Goal: Task Accomplishment & Management: Complete application form

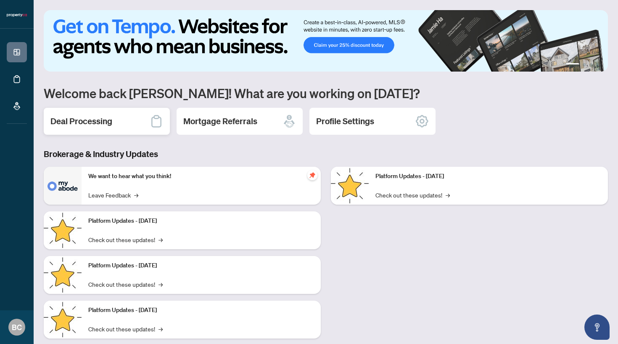
click at [111, 127] on div "Deal Processing" at bounding box center [107, 121] width 126 height 27
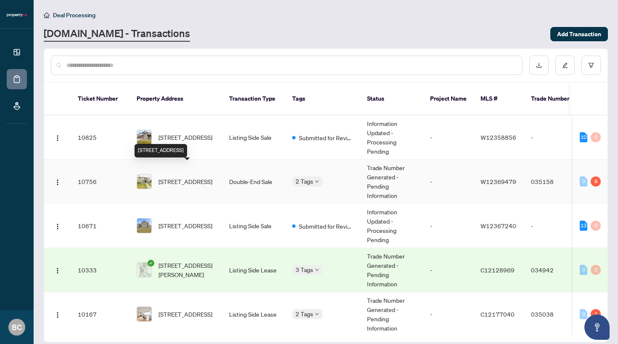
click at [177, 177] on span "[STREET_ADDRESS]" at bounding box center [186, 181] width 54 height 9
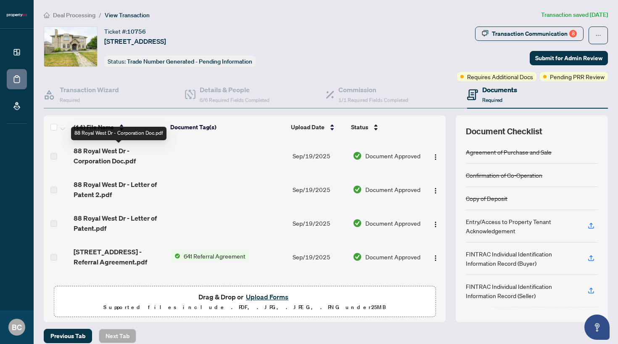
click at [108, 156] on span "88 Royal West Dr - Corporation Doc.pdf" at bounding box center [119, 155] width 90 height 20
click at [389, 157] on span "Document Approved" at bounding box center [392, 155] width 55 height 9
click at [113, 154] on span "88 Royal West Dr - Corporation Doc.pdf" at bounding box center [119, 155] width 90 height 20
click at [114, 164] on span "88 Royal West Dr - Corporation Doc.pdf" at bounding box center [119, 155] width 90 height 20
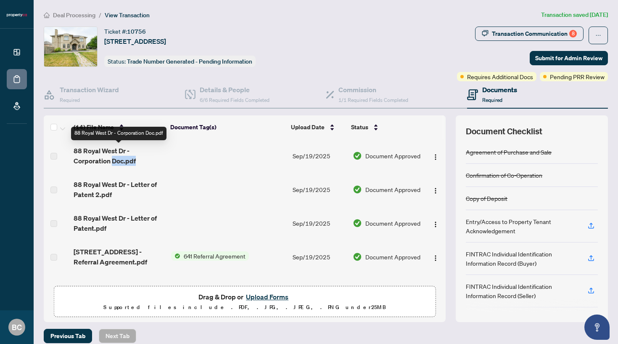
click at [114, 164] on span "88 Royal West Dr - Corporation Doc.pdf" at bounding box center [119, 155] width 90 height 20
click at [432, 157] on img "button" at bounding box center [435, 156] width 7 height 7
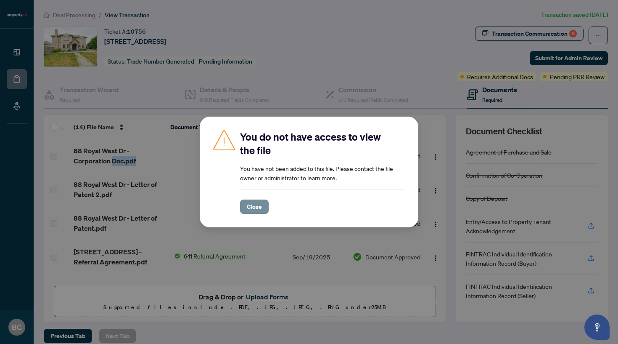
click at [261, 208] on span "Close" at bounding box center [254, 206] width 15 height 13
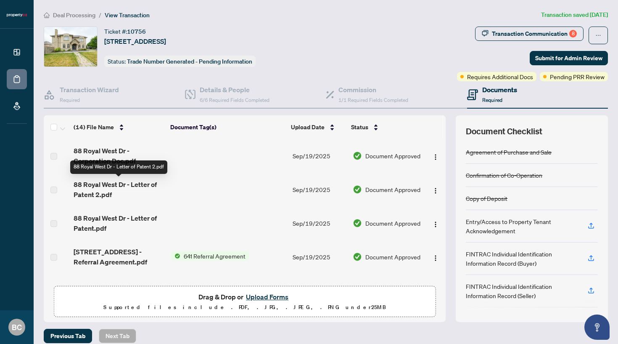
click at [123, 189] on span "88 Royal West Dr - Letter of Patent 2.pdf" at bounding box center [119, 189] width 90 height 20
click at [114, 217] on span "88 Royal West Dr - Letter of Patent.pdf" at bounding box center [119, 223] width 90 height 20
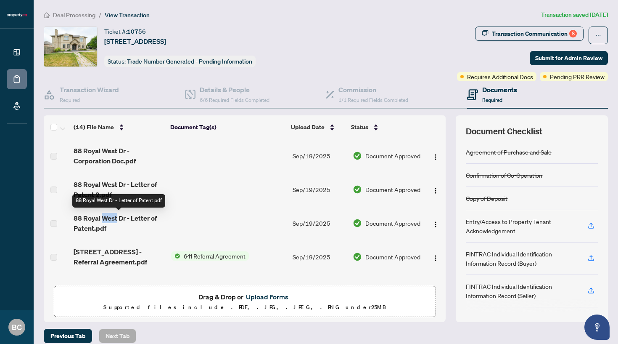
click at [114, 217] on span "88 Royal West Dr - Letter of Patent.pdf" at bounding box center [119, 223] width 90 height 20
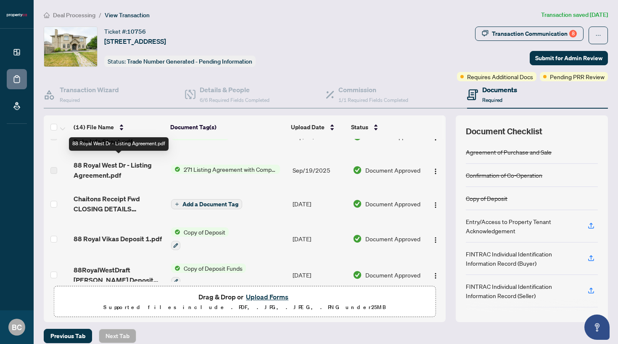
scroll to position [192, 0]
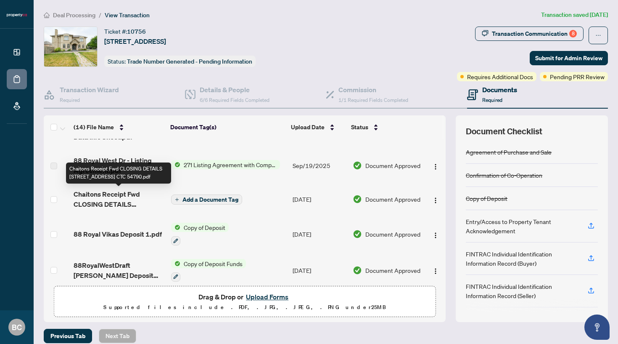
click at [119, 197] on span "Chaitons Receipt Fwd CLOSING DETAILS [STREET_ADDRESS] CTC 54790.pdf" at bounding box center [119, 199] width 90 height 20
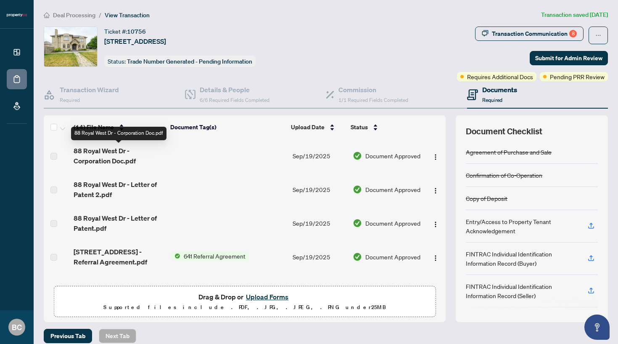
click at [106, 148] on span "88 Royal West Dr - Corporation Doc.pdf" at bounding box center [119, 155] width 90 height 20
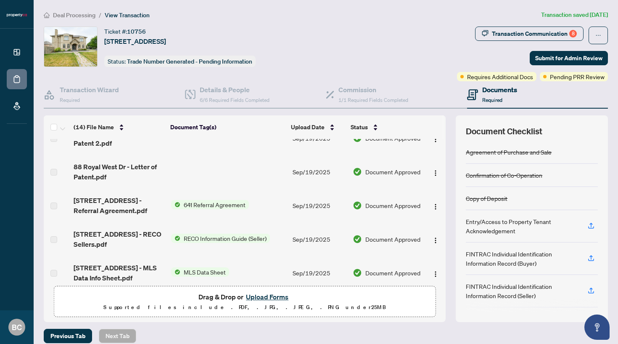
scroll to position [54, 0]
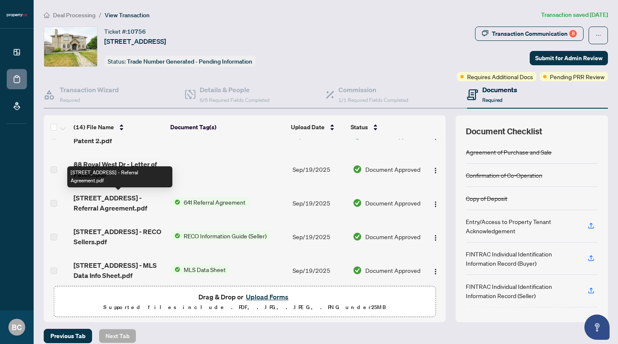
click at [103, 201] on span "[STREET_ADDRESS] - Referral Agreement.pdf" at bounding box center [119, 203] width 90 height 20
click at [123, 201] on span "[STREET_ADDRESS] - Referral Agreement.pdf" at bounding box center [119, 203] width 90 height 20
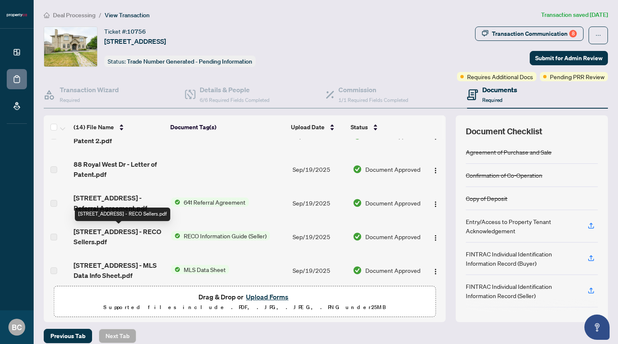
click at [104, 238] on span "[STREET_ADDRESS] - RECO Sellers.pdf" at bounding box center [119, 236] width 90 height 20
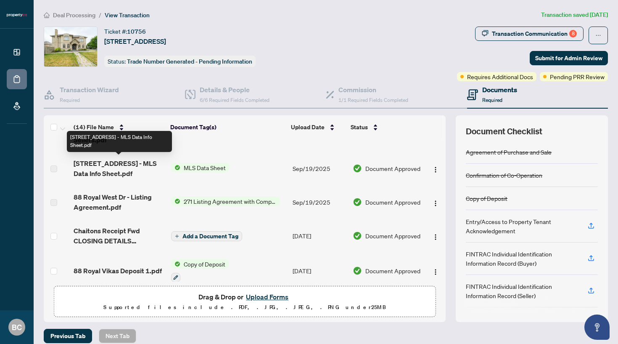
scroll to position [157, 0]
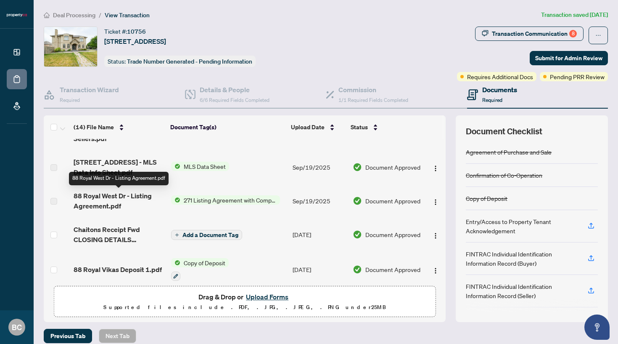
click at [95, 202] on span "88 Royal West Dr - Listing Agreement.pdf" at bounding box center [119, 200] width 90 height 20
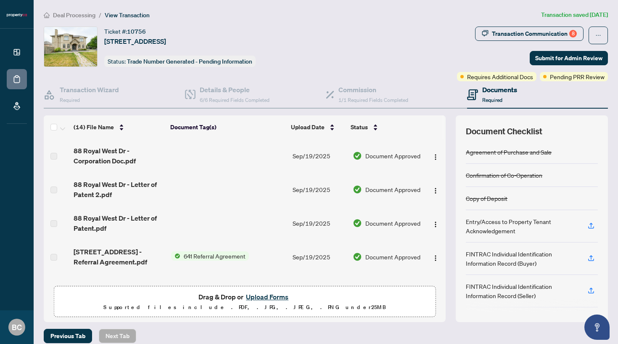
scroll to position [0, 0]
click at [257, 296] on button "Upload Forms" at bounding box center [267, 296] width 48 height 11
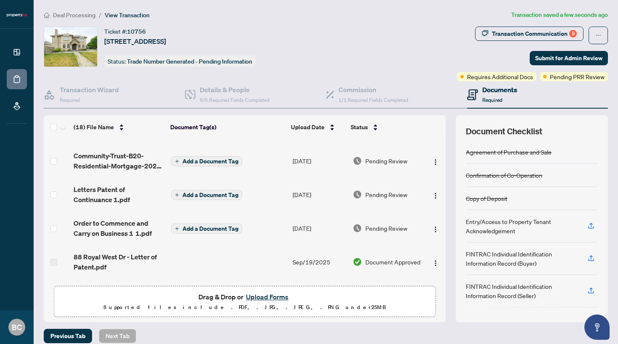
scroll to position [34, 0]
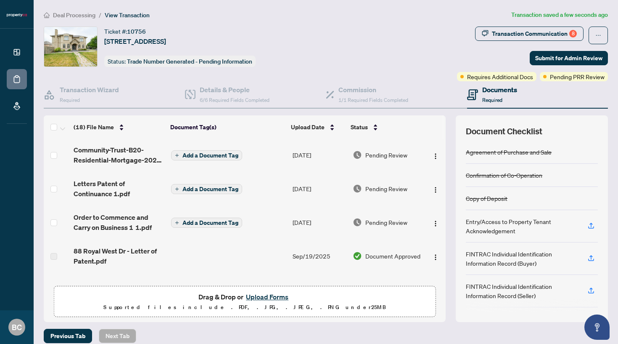
click at [197, 223] on span "Add a Document Tag" at bounding box center [211, 223] width 56 height 6
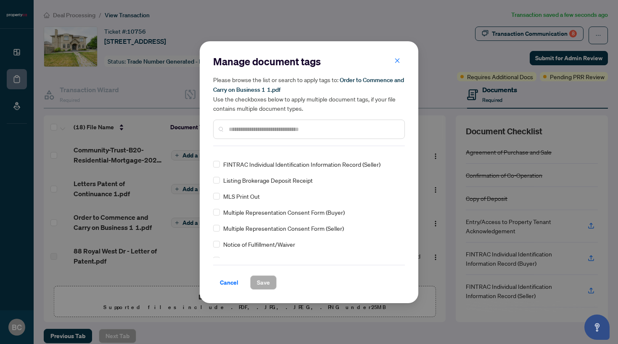
scroll to position [82, 0]
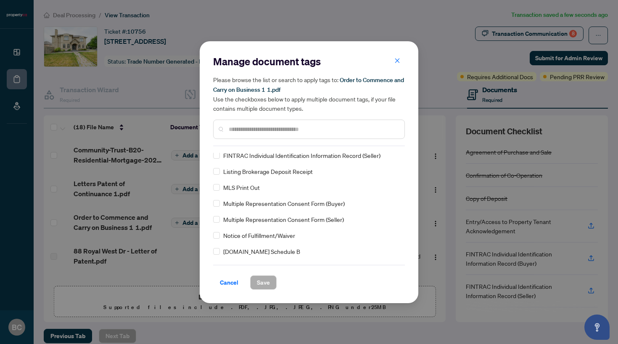
click at [270, 133] on div at bounding box center [309, 128] width 192 height 19
click at [270, 129] on input "text" at bounding box center [313, 128] width 169 height 9
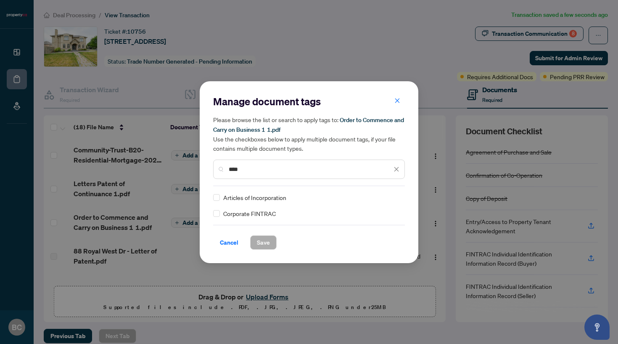
scroll to position [0, 0]
type input "****"
click at [231, 242] on span "Cancel" at bounding box center [229, 241] width 19 height 13
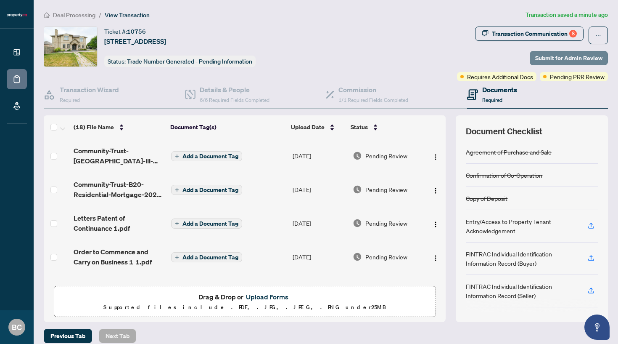
click at [561, 55] on span "Submit for Admin Review" at bounding box center [568, 57] width 67 height 13
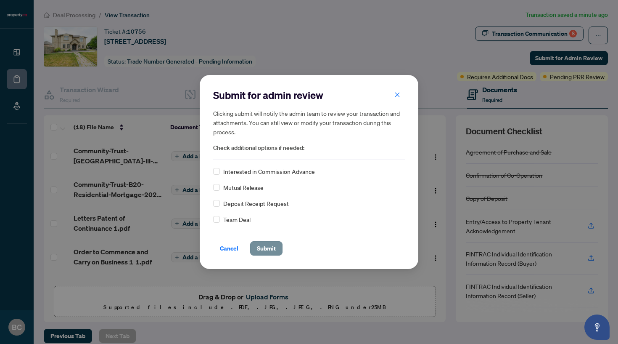
click at [258, 250] on span "Submit" at bounding box center [266, 247] width 19 height 13
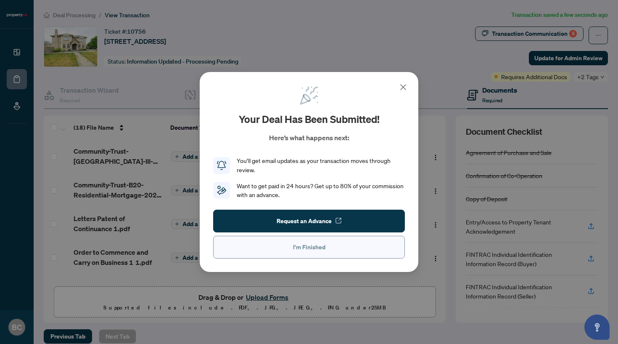
click at [275, 248] on button "I'm Finished" at bounding box center [309, 246] width 192 height 23
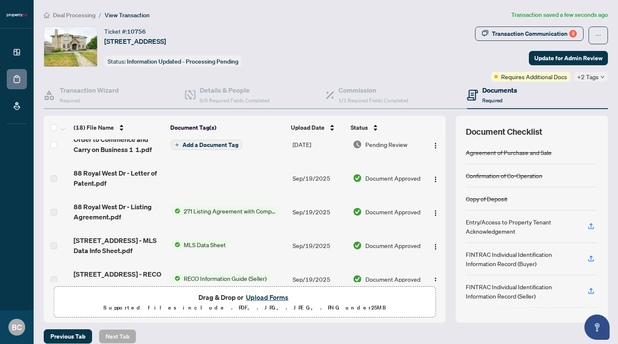
scroll to position [117, 0]
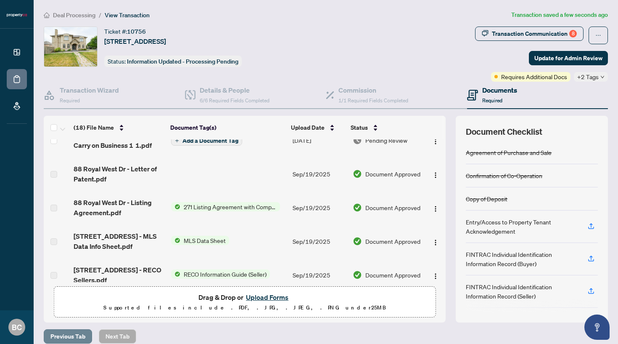
click at [82, 336] on span "Previous Tab" at bounding box center [67, 335] width 35 height 13
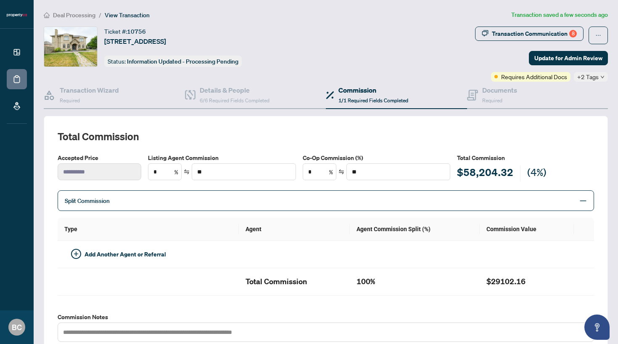
type textarea "**********"
type input "*"
type input "**********"
type input "*"
type input "**********"
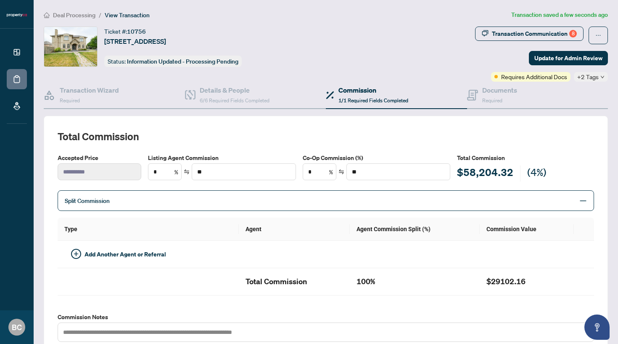
type textarea "**********"
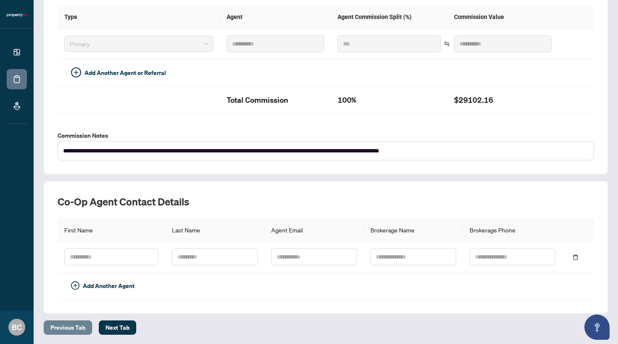
scroll to position [211, 0]
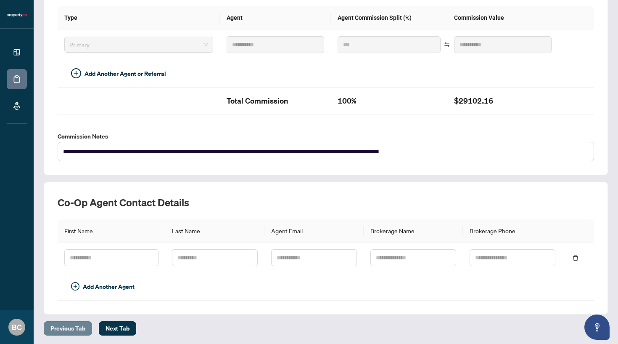
click at [81, 322] on span "Previous Tab" at bounding box center [67, 327] width 35 height 13
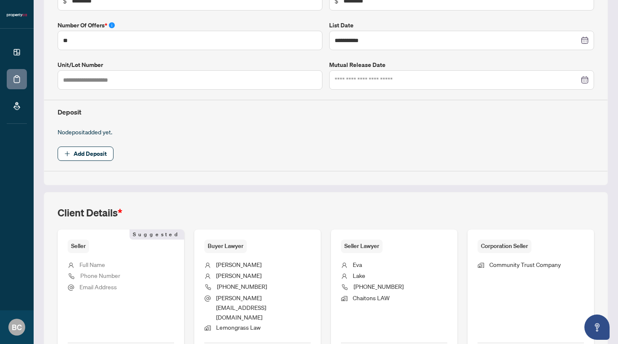
scroll to position [267, 0]
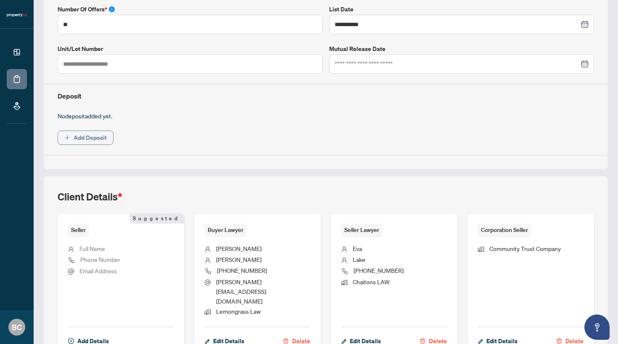
click at [101, 135] on span "Add Deposit" at bounding box center [90, 137] width 33 height 13
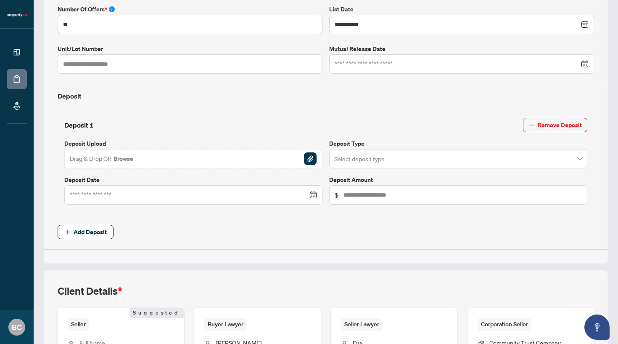
click at [310, 195] on div at bounding box center [193, 194] width 247 height 9
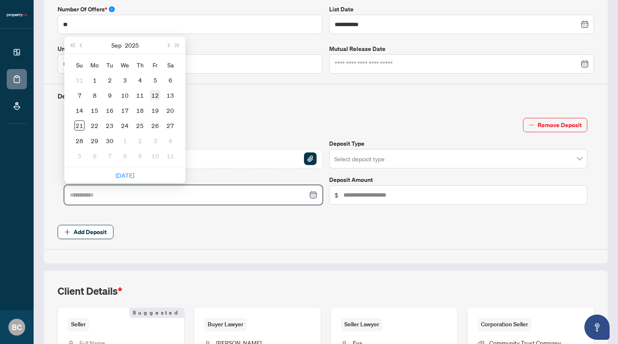
type input "**********"
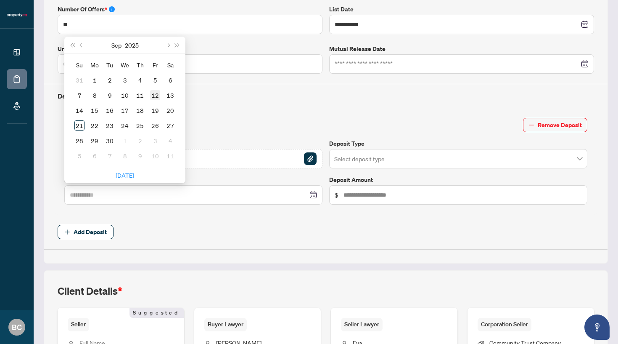
click at [157, 91] on div "12" at bounding box center [155, 95] width 10 height 10
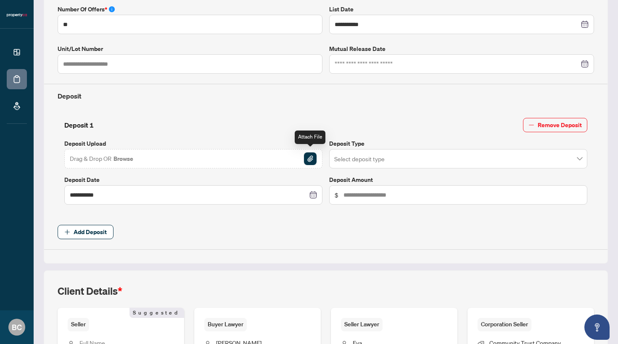
click at [310, 154] on img "button" at bounding box center [310, 158] width 13 height 13
click at [375, 158] on input "search" at bounding box center [454, 160] width 241 height 19
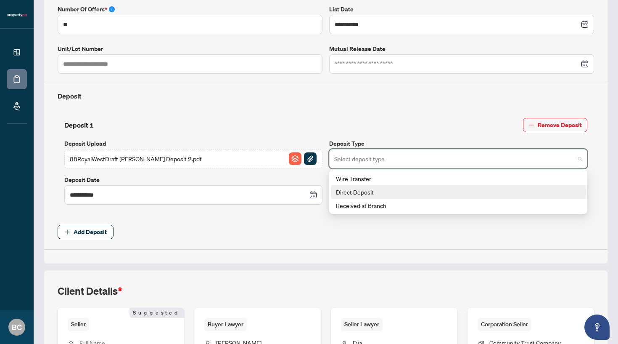
click at [360, 190] on div "Direct Deposit" at bounding box center [458, 191] width 245 height 9
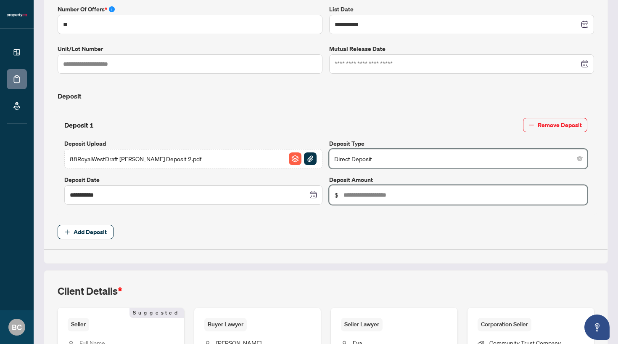
click at [360, 190] on input "text" at bounding box center [463, 194] width 238 height 9
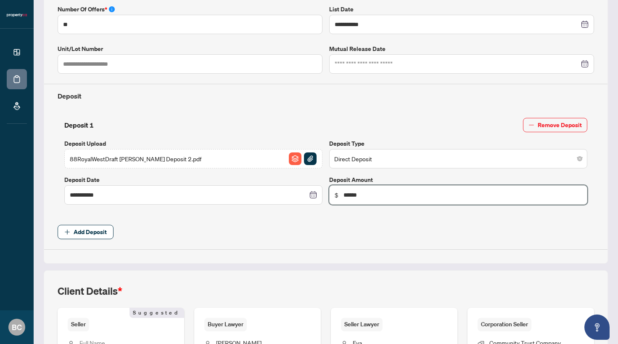
type input "*******"
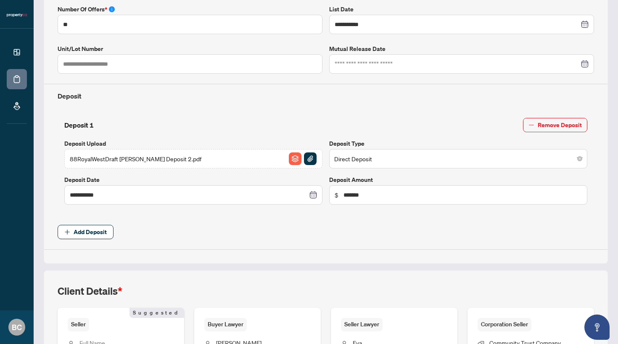
click at [272, 227] on span "Add Deposit" at bounding box center [326, 232] width 537 height 14
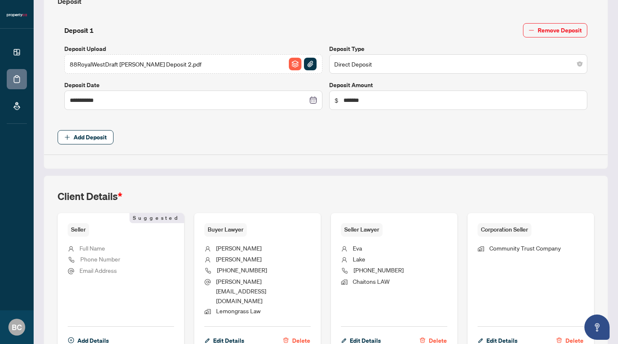
scroll to position [369, 0]
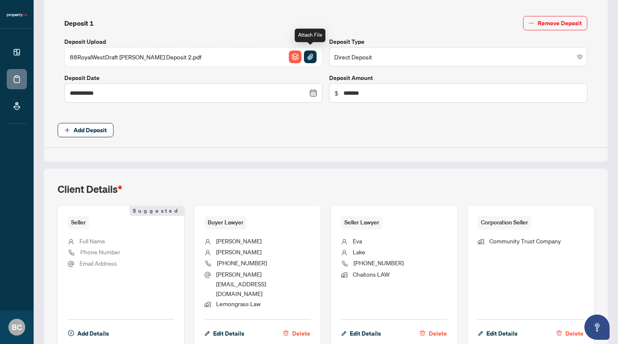
click at [312, 52] on img "button" at bounding box center [310, 56] width 13 height 13
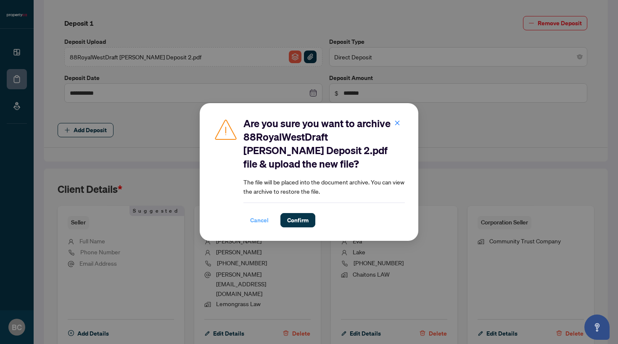
click at [261, 216] on span "Cancel" at bounding box center [259, 219] width 19 height 13
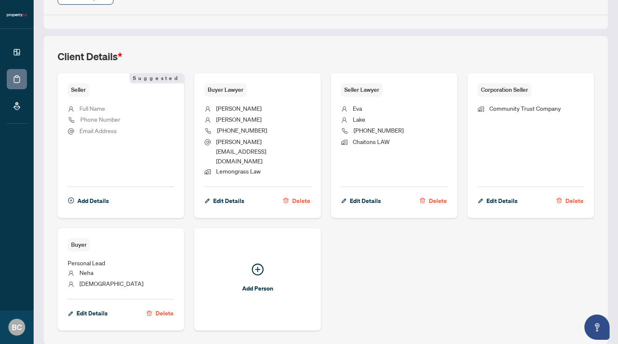
scroll to position [509, 0]
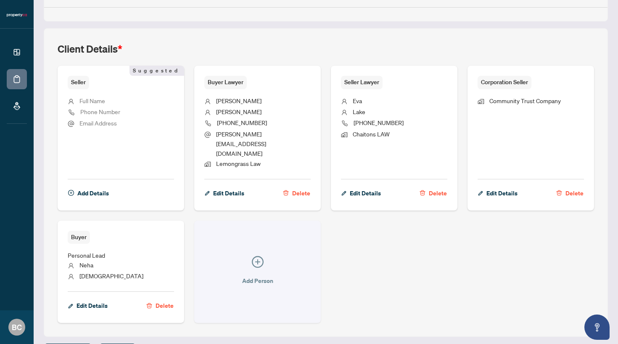
click at [257, 256] on icon "plus-circle" at bounding box center [258, 262] width 12 height 12
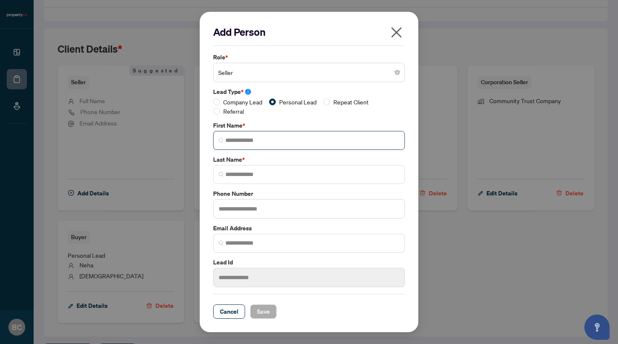
click at [262, 145] on span at bounding box center [309, 140] width 192 height 19
type input "*****"
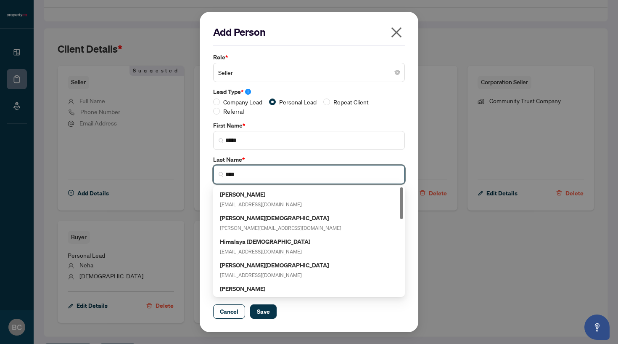
type input "****"
click at [206, 148] on div "Add Person Role * Seller Lead Type * Company Lead Personal Lead Repeat Client R…" at bounding box center [309, 172] width 219 height 320
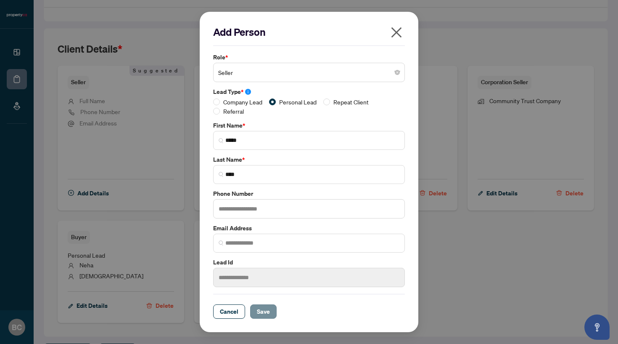
click at [265, 309] on span "Save" at bounding box center [263, 310] width 13 height 13
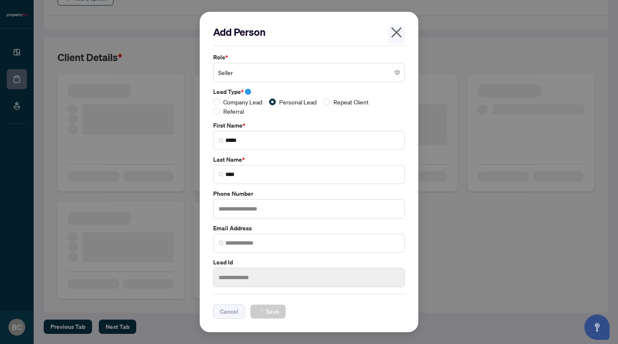
scroll to position [497, 0]
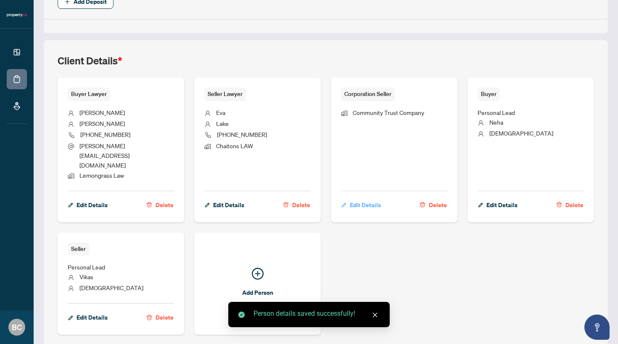
click at [371, 198] on span "Edit Details" at bounding box center [365, 204] width 31 height 13
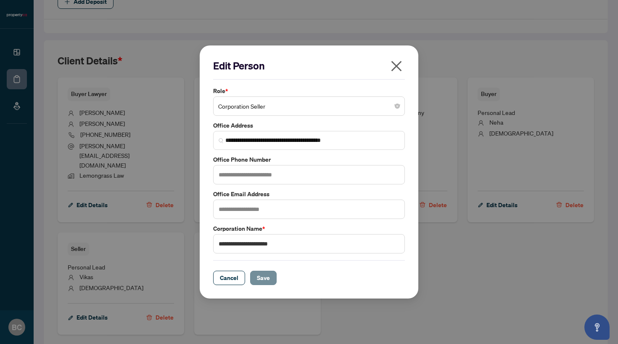
click at [260, 278] on span "Save" at bounding box center [263, 277] width 13 height 13
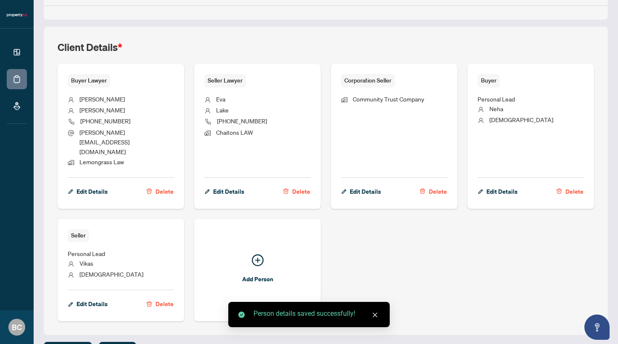
scroll to position [0, 0]
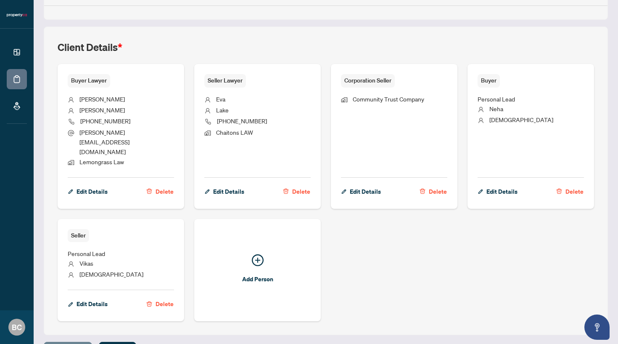
click at [74, 342] on span "Previous Tab" at bounding box center [67, 348] width 35 height 13
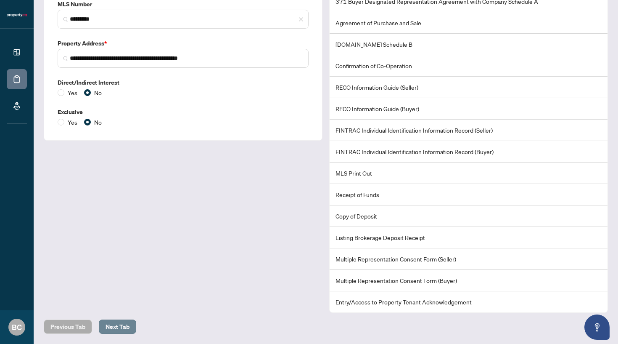
click at [118, 320] on span "Next Tab" at bounding box center [118, 326] width 24 height 13
